Goal: Book appointment/travel/reservation

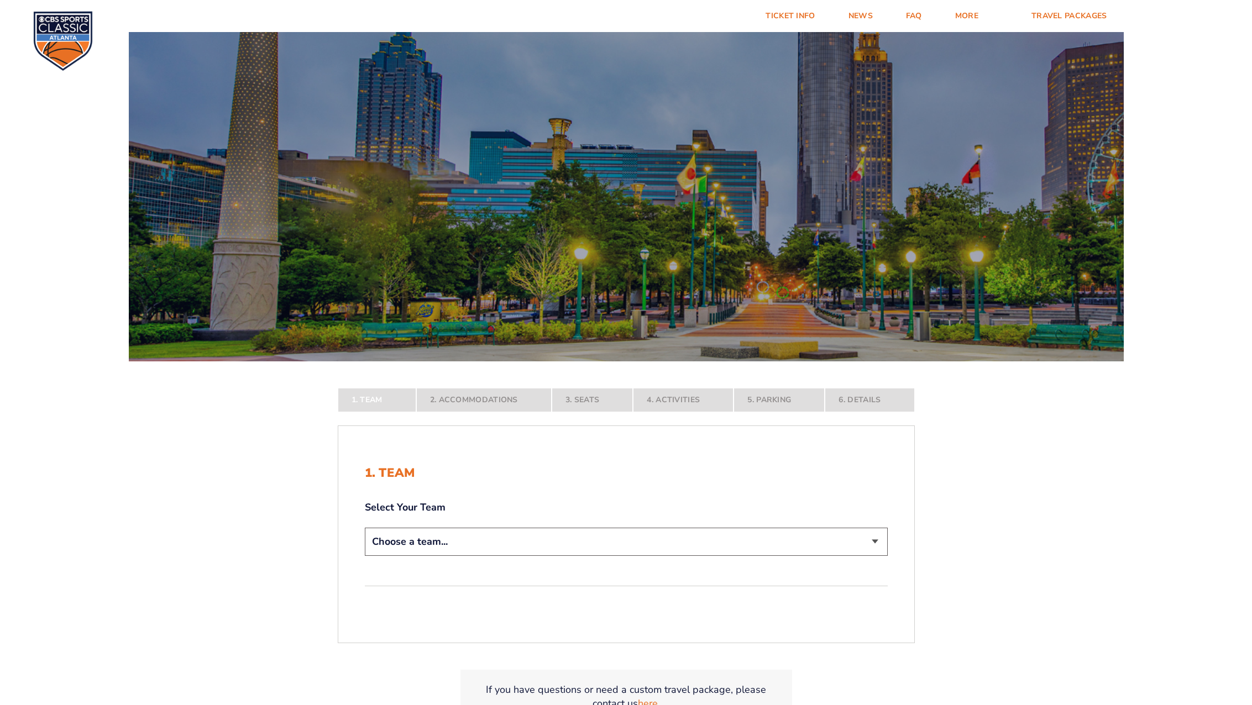
scroll to position [238, 0]
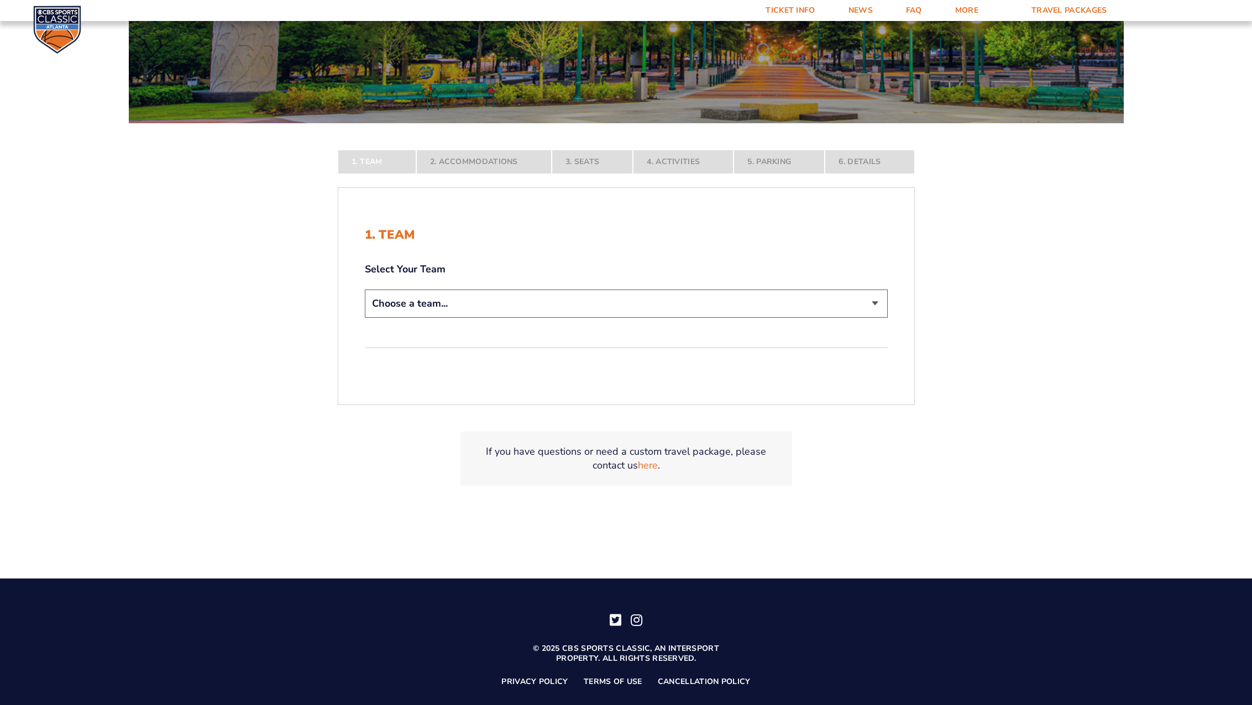
click at [877, 305] on select "Choose a team... [US_STATE] Wildcats [US_STATE] State Buckeyes [US_STATE] Tar H…" at bounding box center [626, 304] width 523 height 28
select select "20108"
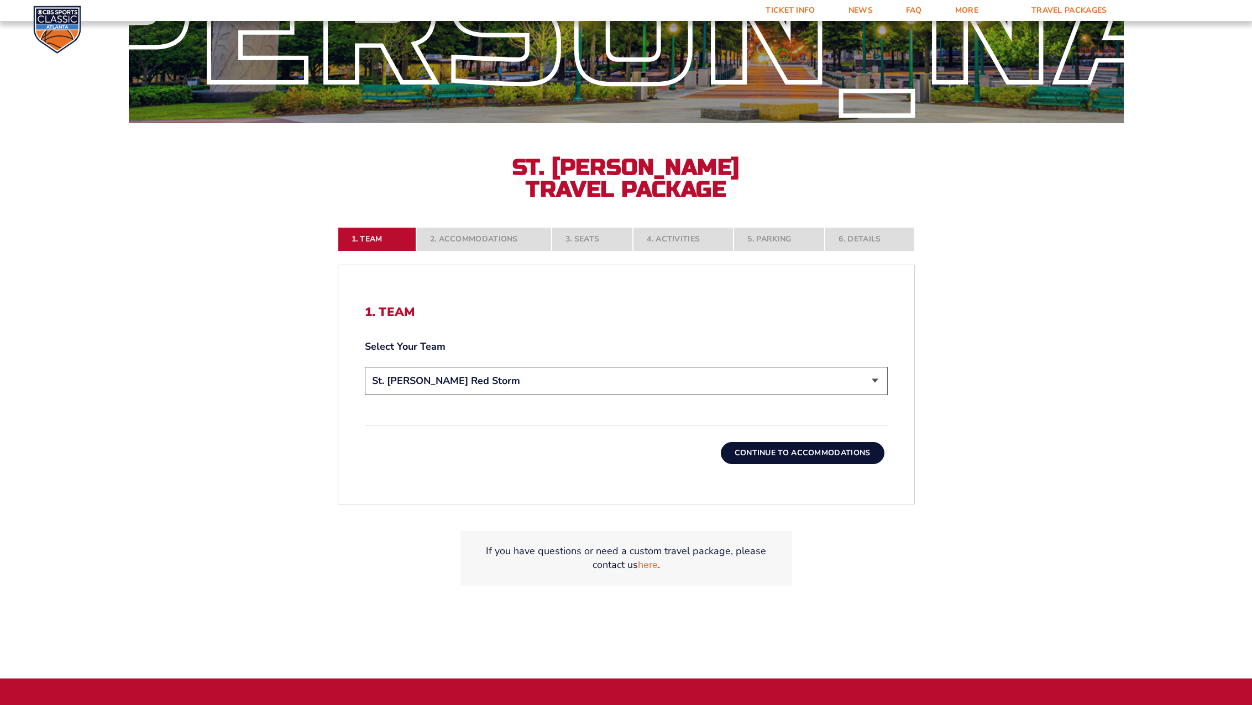
click at [851, 459] on button "Continue To Accommodations" at bounding box center [803, 453] width 164 height 22
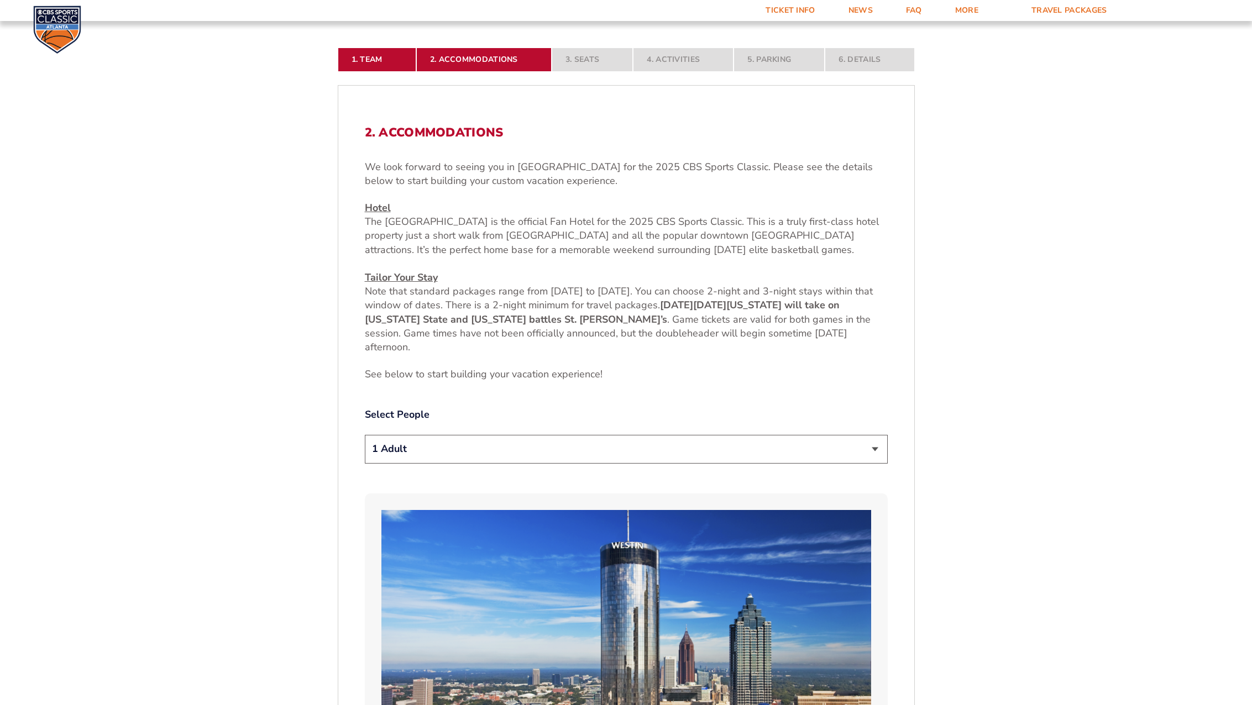
scroll to position [427, 0]
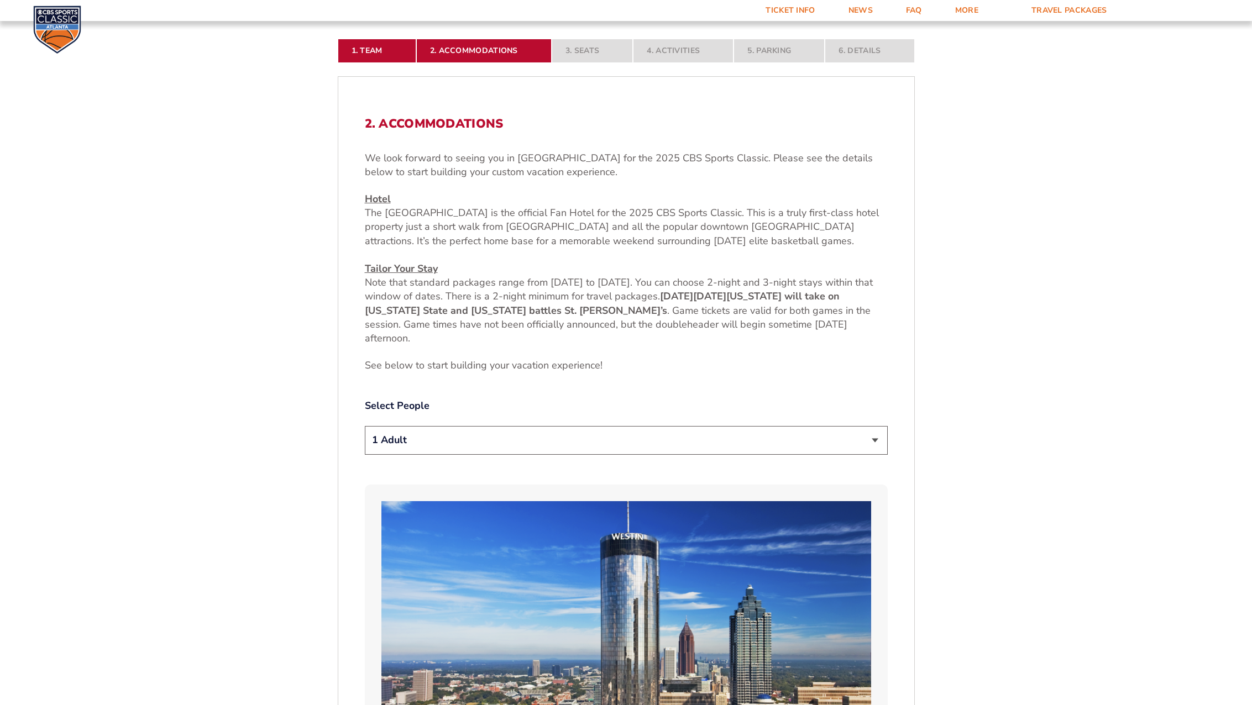
click at [876, 445] on select "1 Adult 2 Adults 3 Adults 4 Adults 2 Adults + 1 Child 2 Adults + 2 Children 2 A…" at bounding box center [626, 440] width 523 height 28
select select "2 Adults"
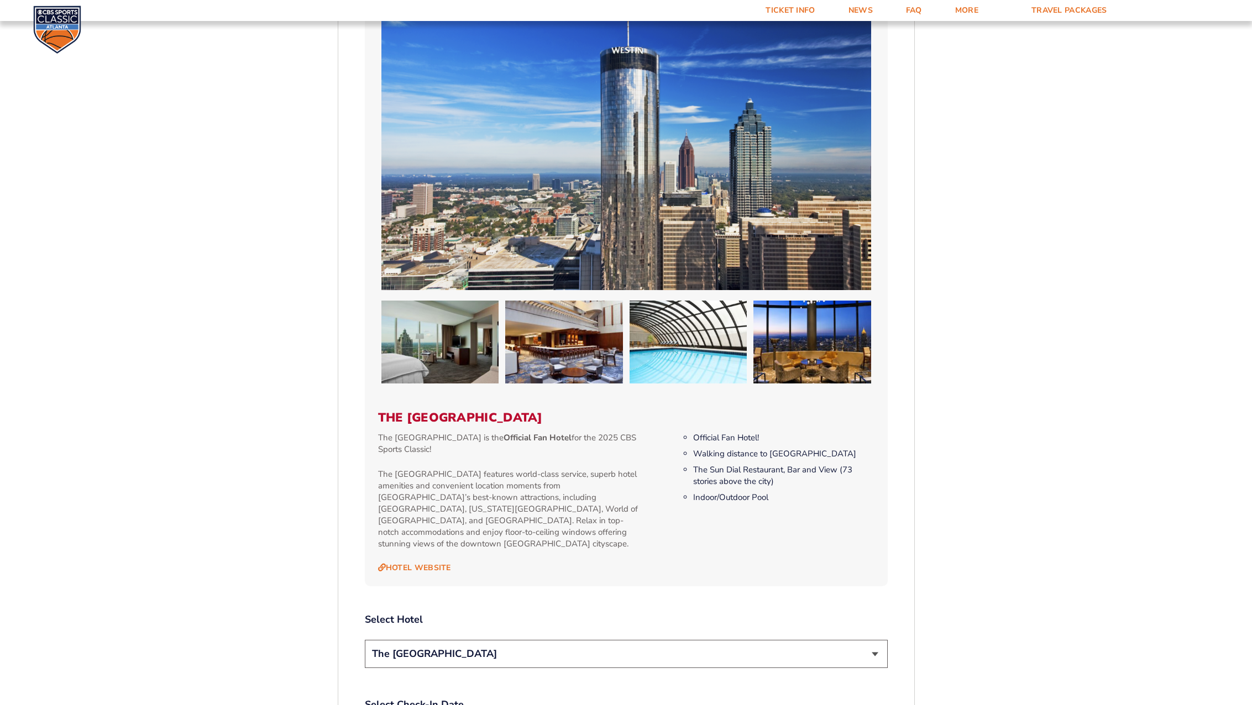
scroll to position [1210, 0]
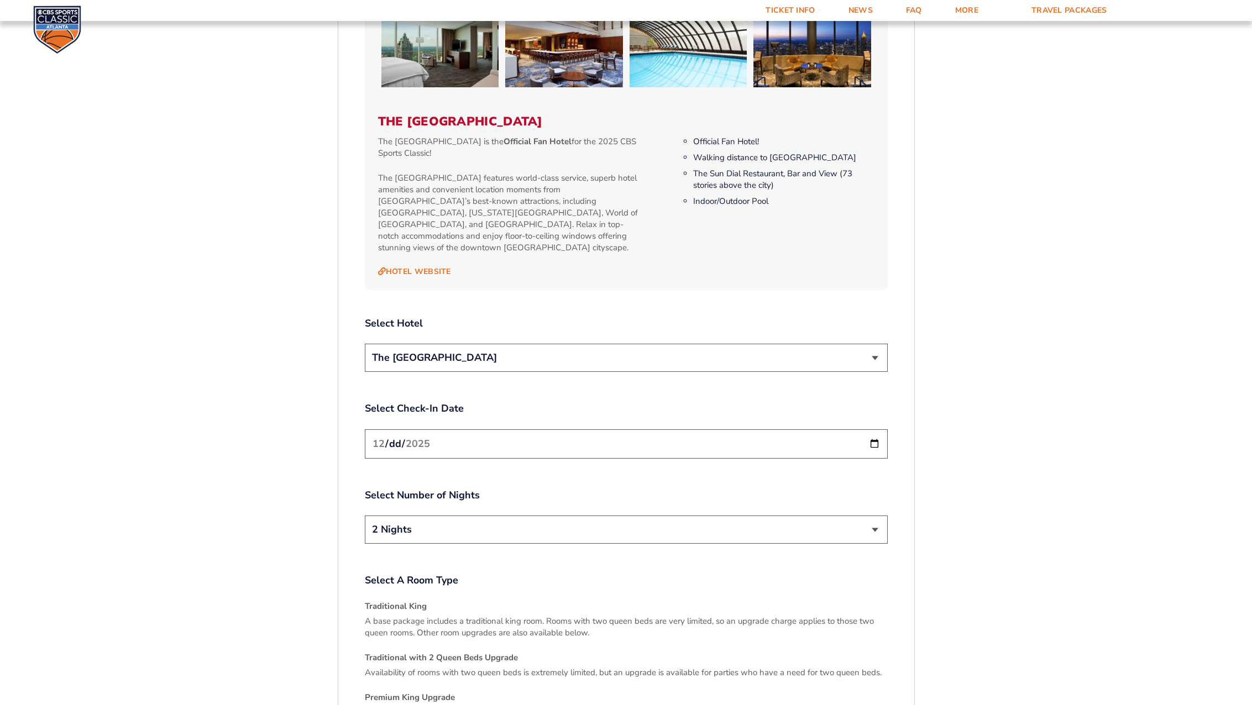
click at [869, 344] on select "The [GEOGRAPHIC_DATA]" at bounding box center [626, 358] width 523 height 28
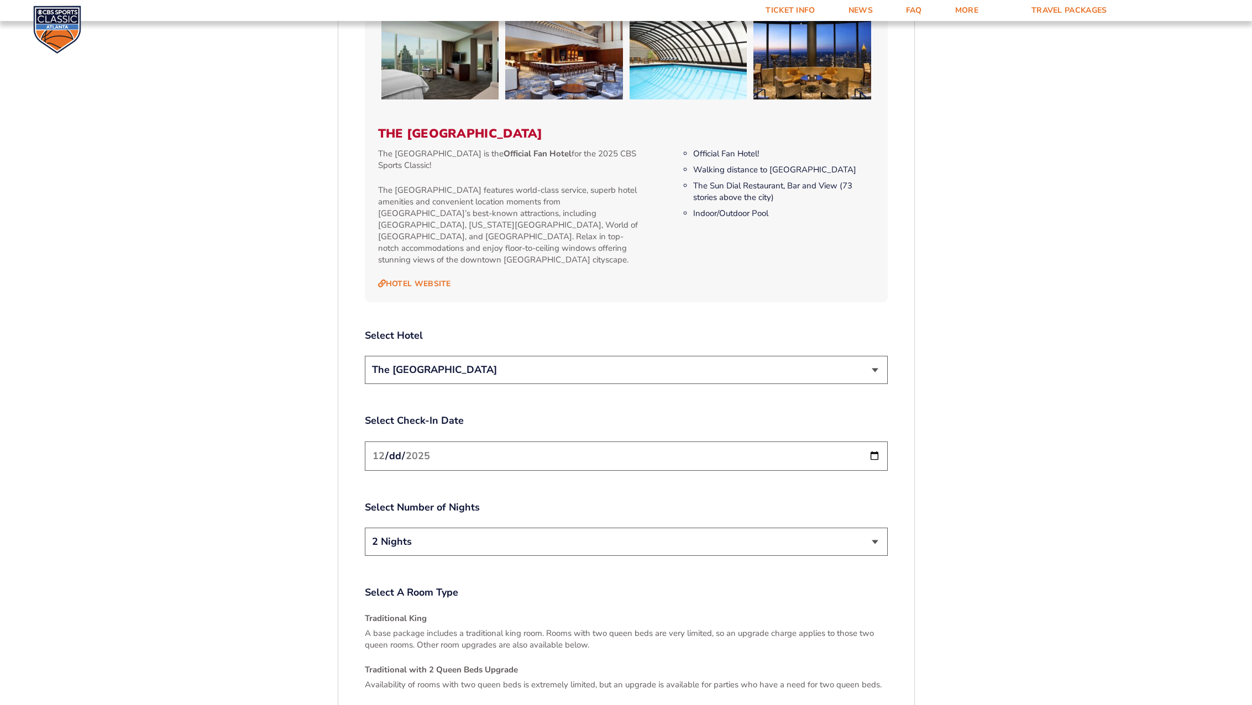
scroll to position [1221, 0]
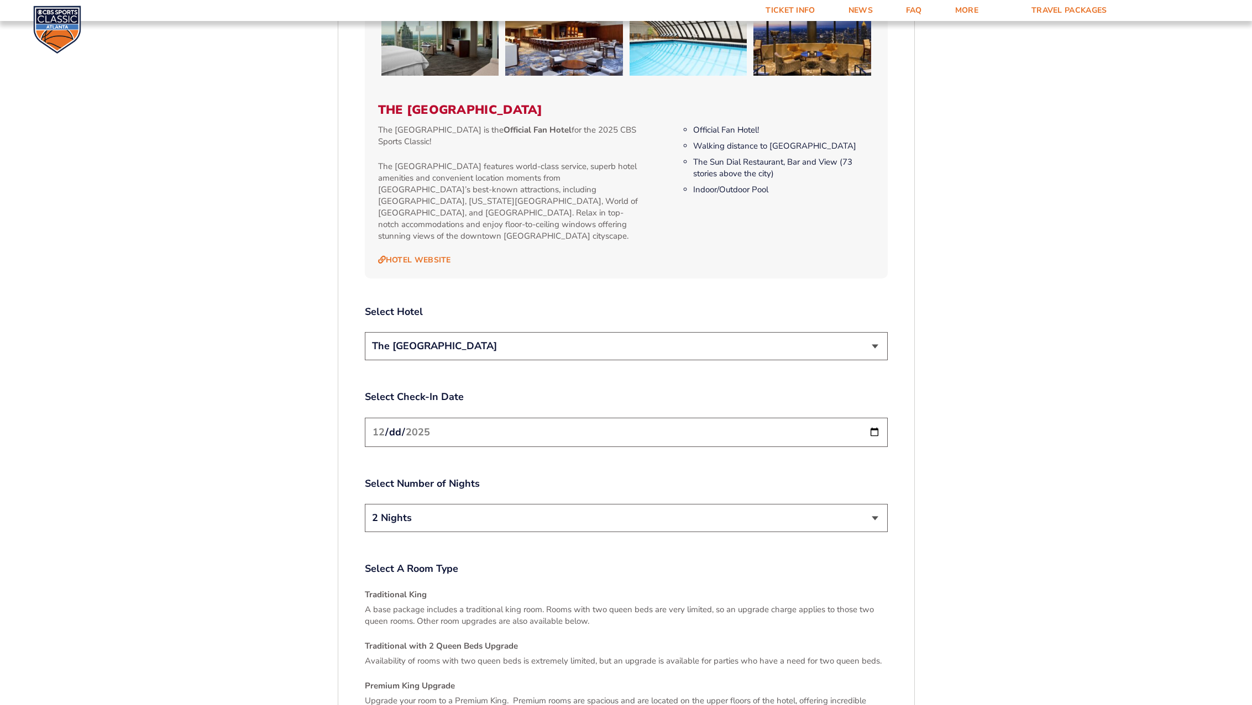
click at [875, 420] on input "[DATE]" at bounding box center [626, 432] width 523 height 29
click at [876, 420] on input "[DATE]" at bounding box center [626, 432] width 523 height 29
click at [876, 510] on select "2 Nights 3 Nights" at bounding box center [626, 518] width 523 height 28
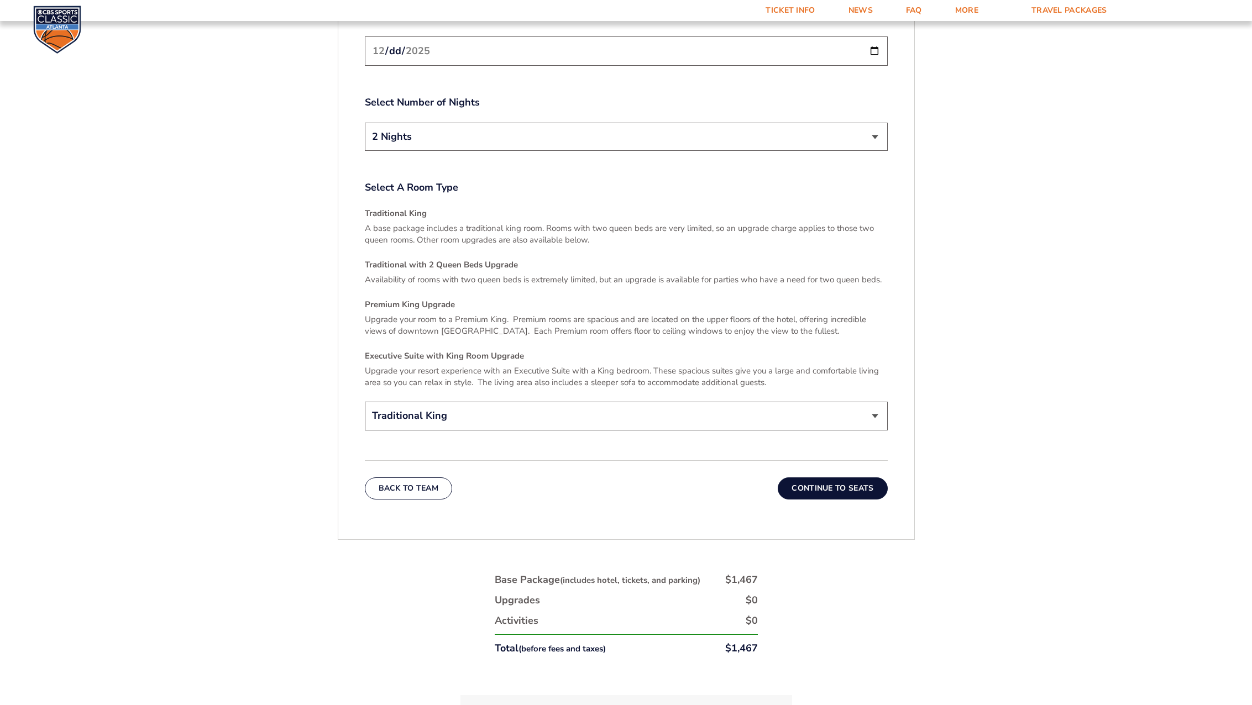
scroll to position [1645, 0]
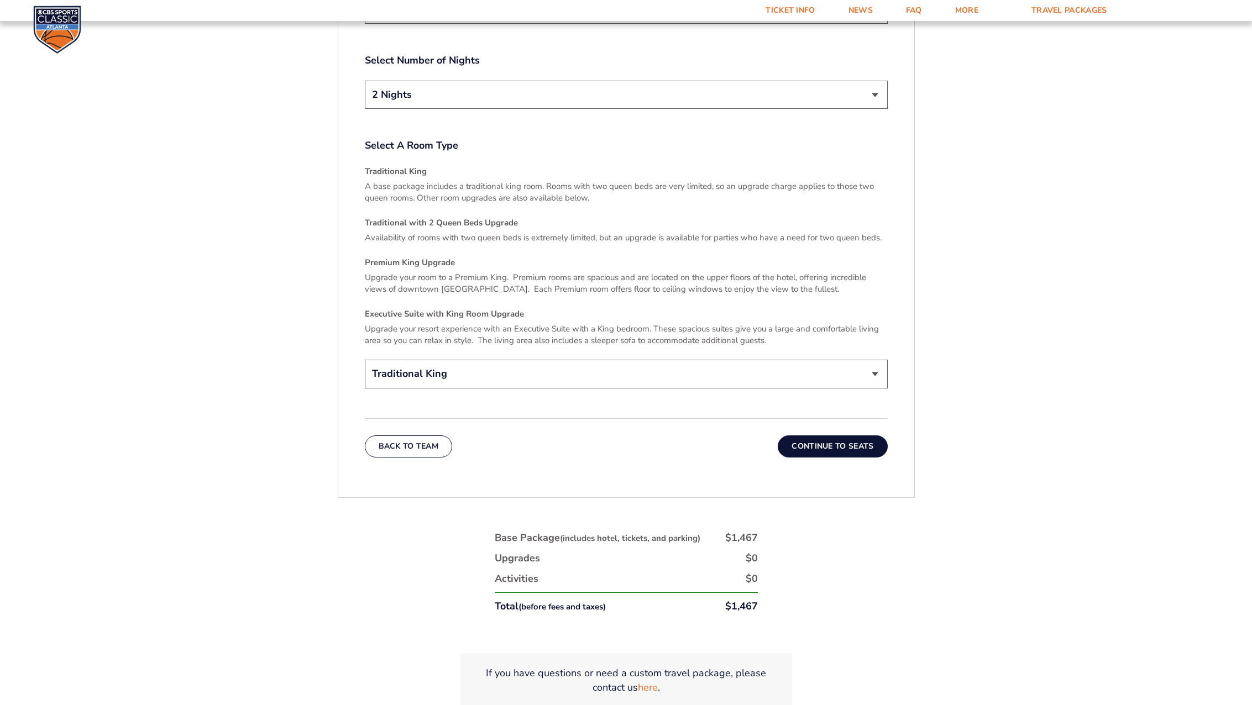
click at [849, 436] on button "Continue To Seats" at bounding box center [832, 447] width 109 height 22
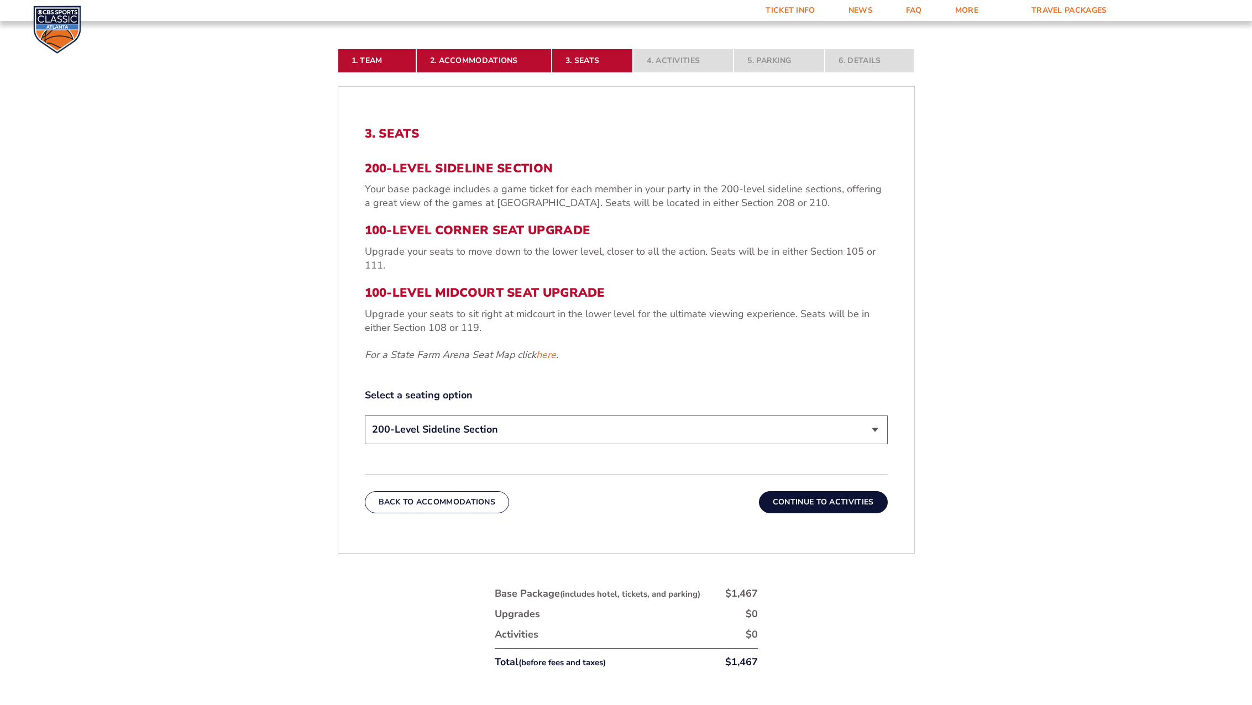
scroll to position [422, 0]
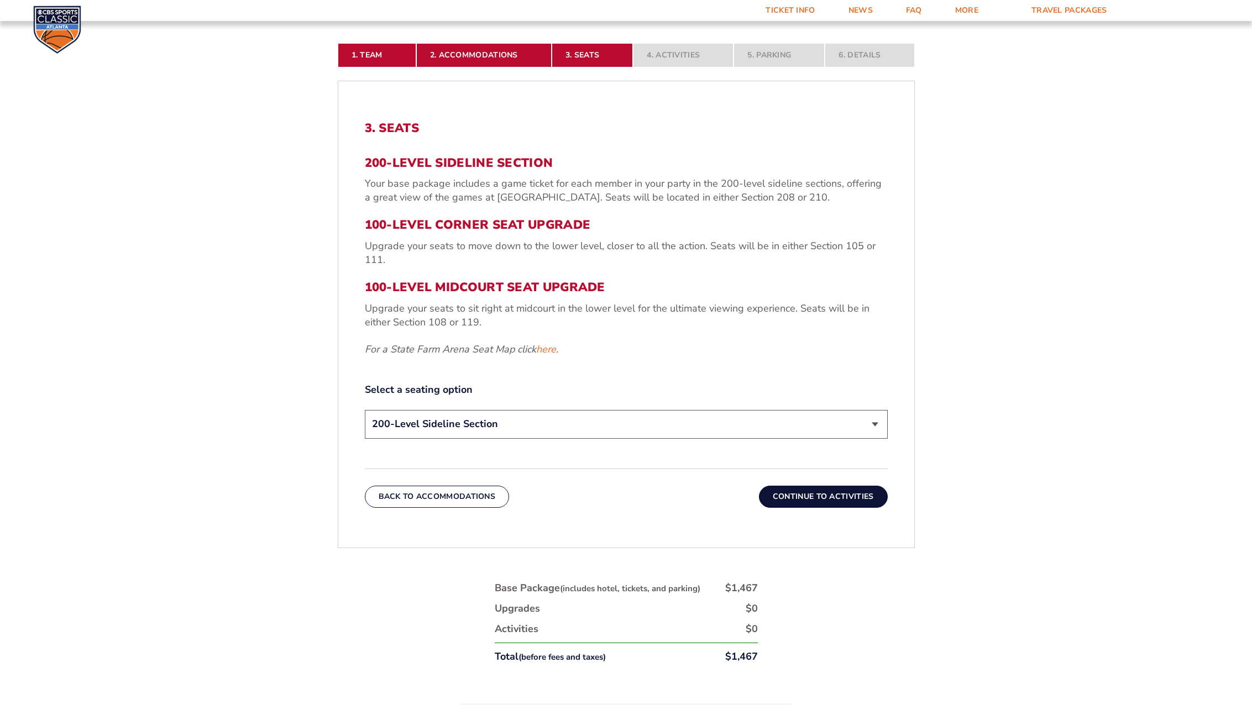
click at [880, 424] on select "200-Level Sideline Section 100-Level Corner Seat Upgrade (+$120 per person) 100…" at bounding box center [626, 424] width 523 height 28
select select "100-Level Midcourt Seat Upgrade"
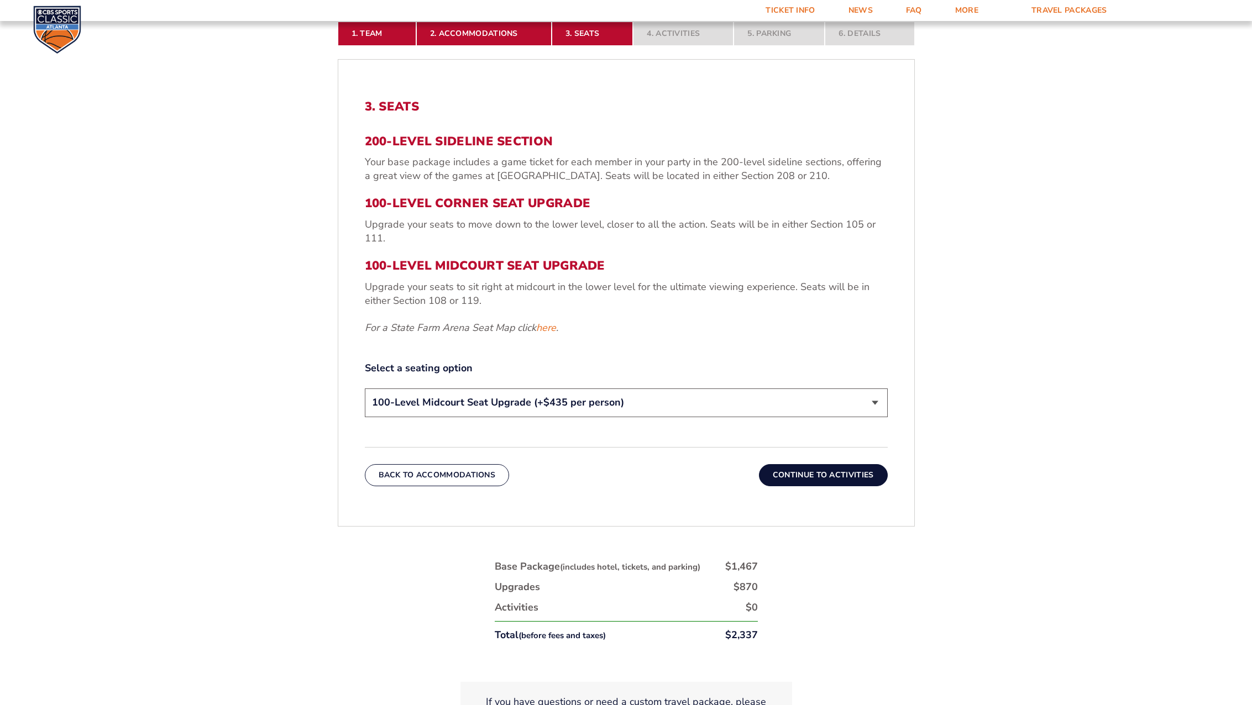
drag, startPoint x: 841, startPoint y: 470, endPoint x: 849, endPoint y: 472, distance: 7.3
click at [842, 470] on button "Continue To Activities" at bounding box center [823, 475] width 129 height 22
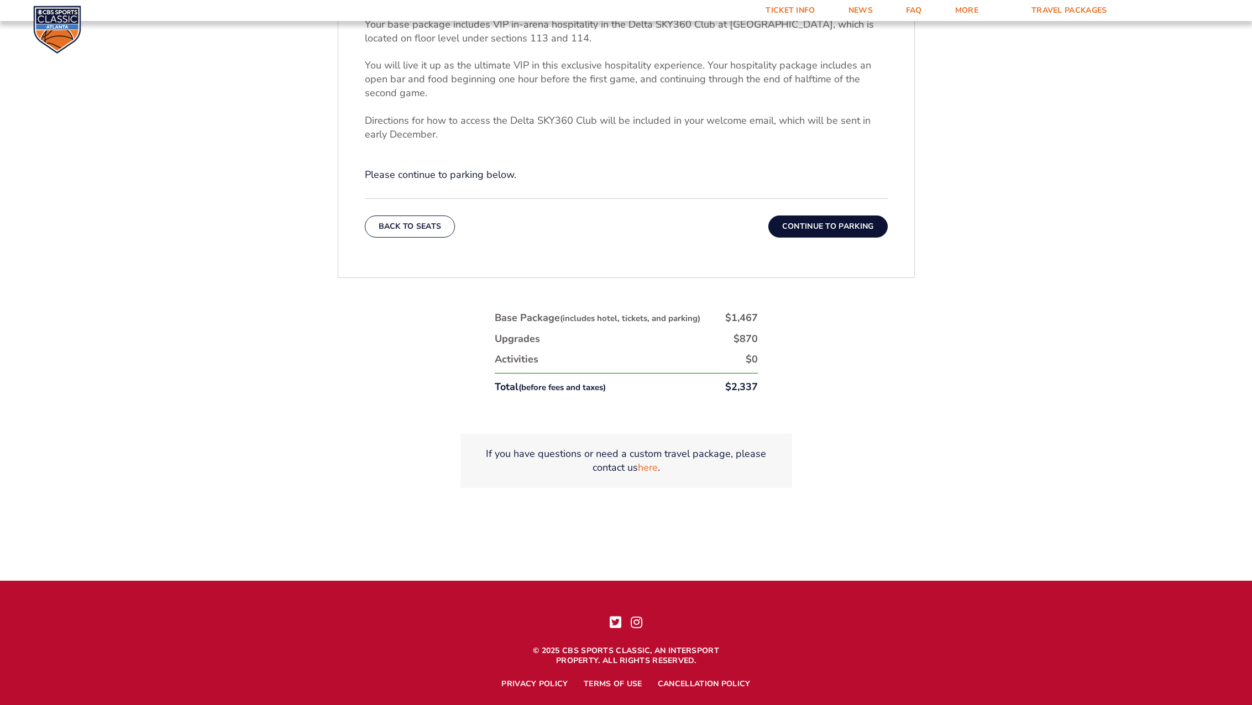
scroll to position [569, 0]
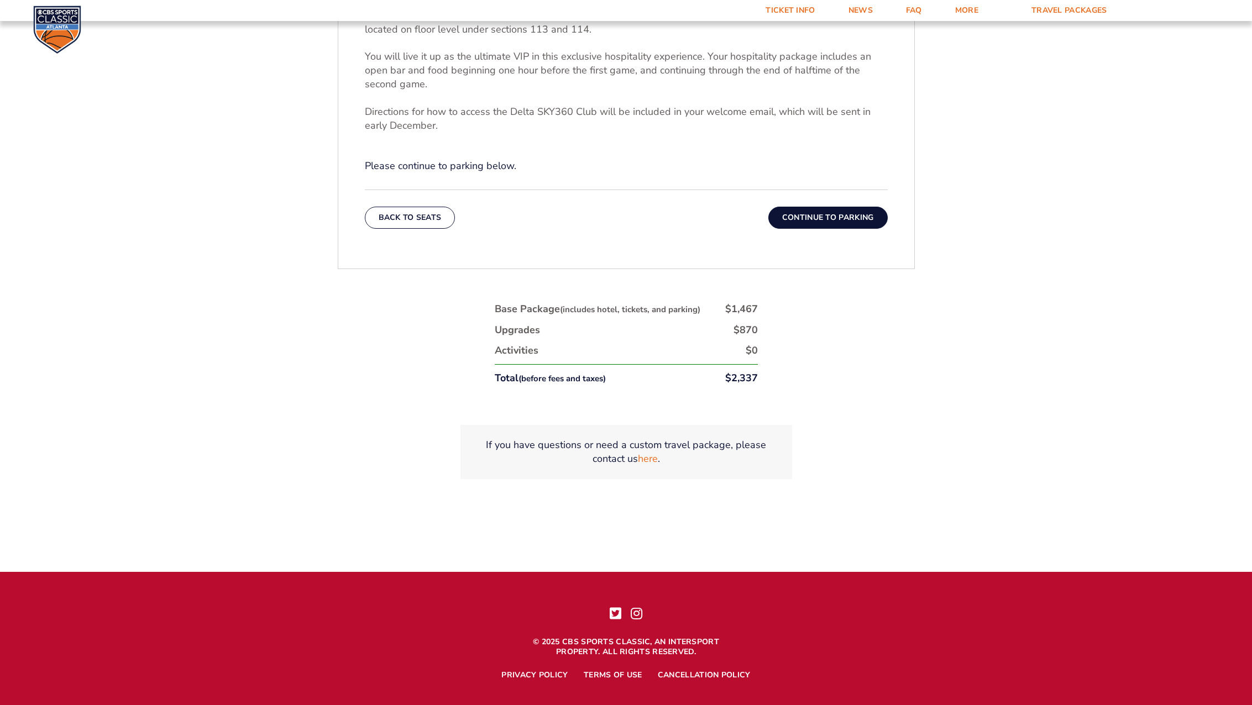
click at [861, 218] on button "Continue To Parking" at bounding box center [827, 218] width 119 height 22
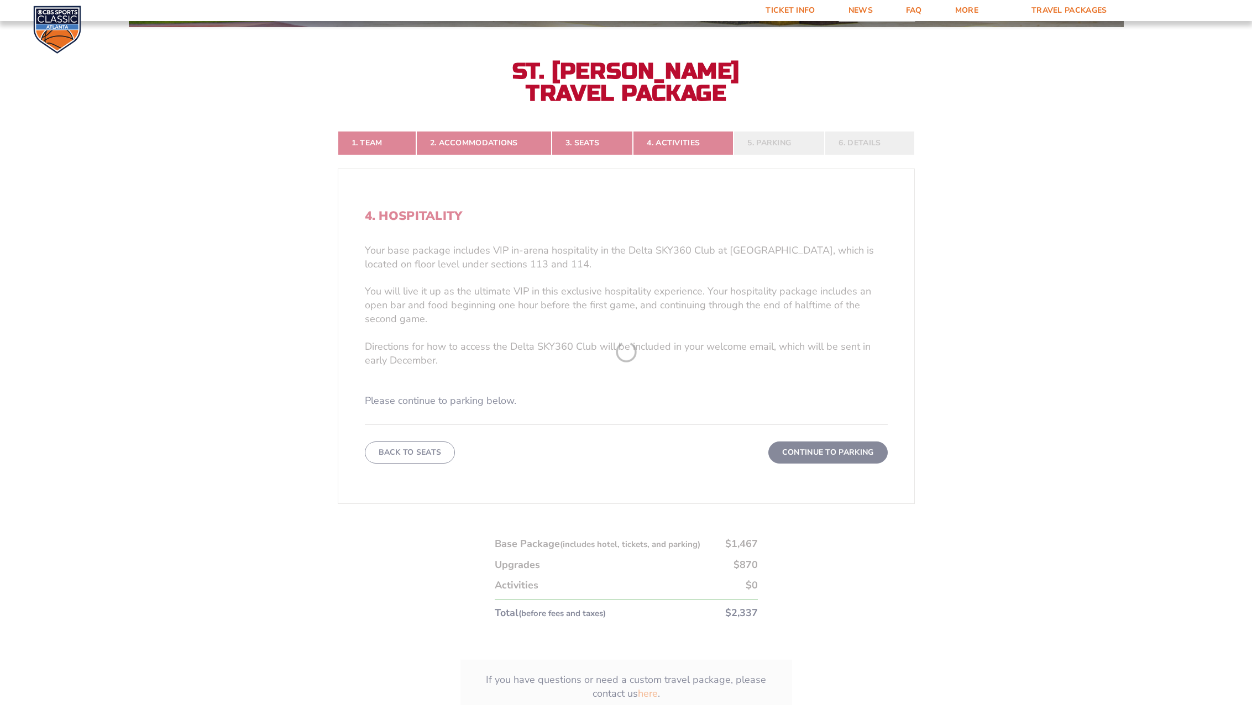
scroll to position [334, 0]
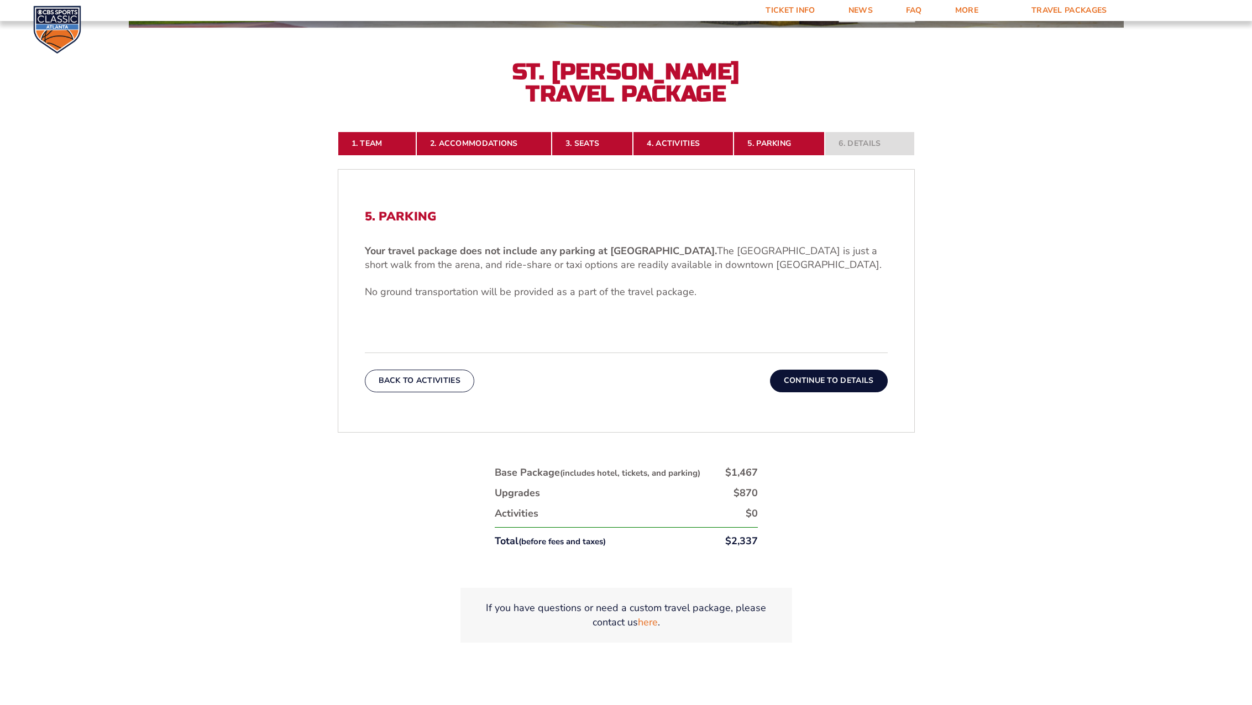
click at [846, 380] on button "Continue To Details" at bounding box center [829, 381] width 118 height 22
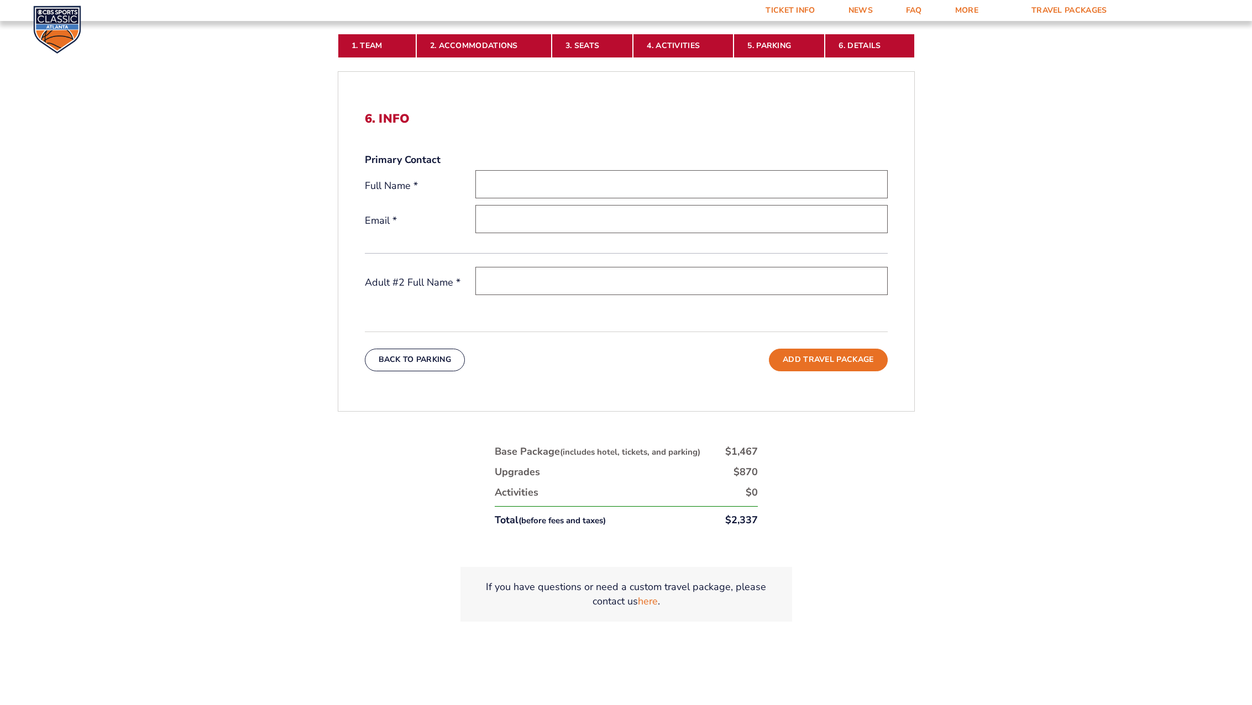
scroll to position [448, 0]
